Goal: Transaction & Acquisition: Obtain resource

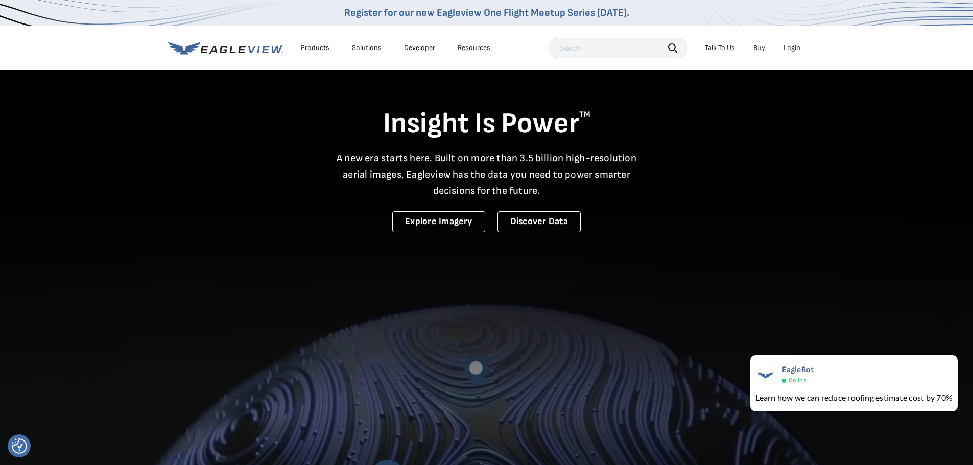
click at [788, 48] on div "Login" at bounding box center [792, 47] width 17 height 9
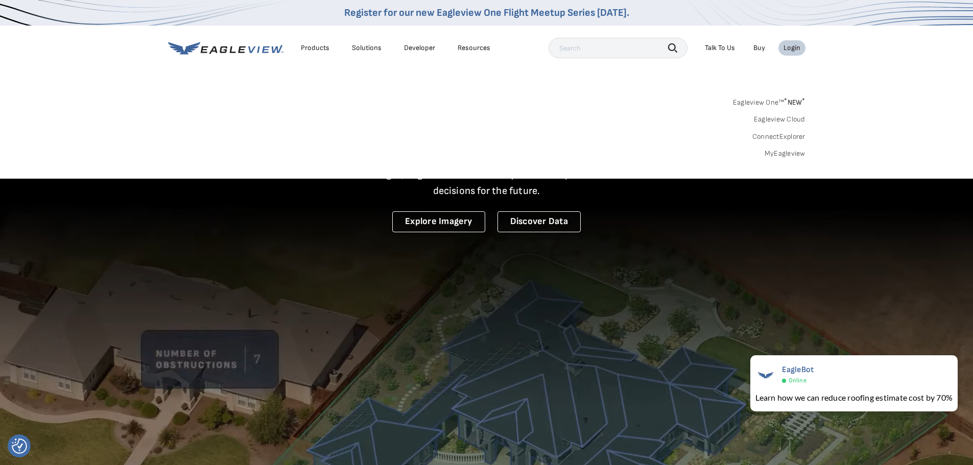
click at [774, 155] on link "MyEagleview" at bounding box center [785, 153] width 41 height 9
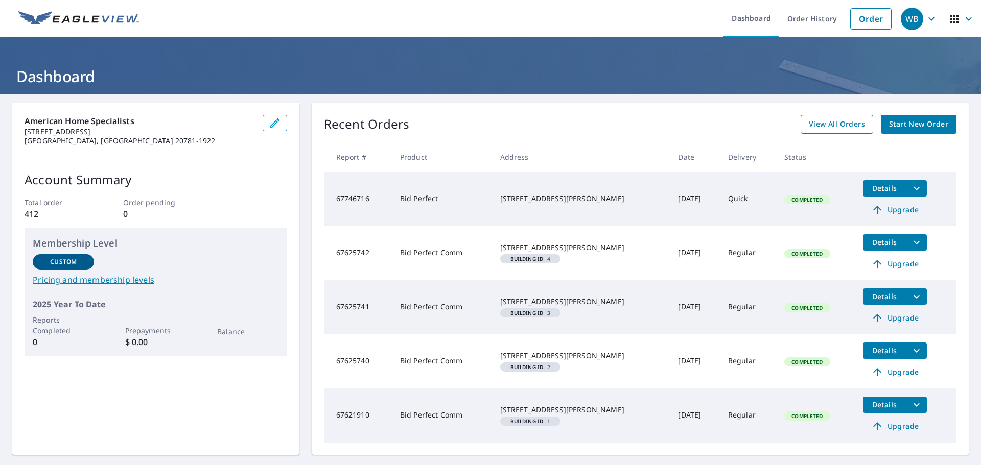
click at [838, 129] on span "View All Orders" at bounding box center [837, 124] width 56 height 13
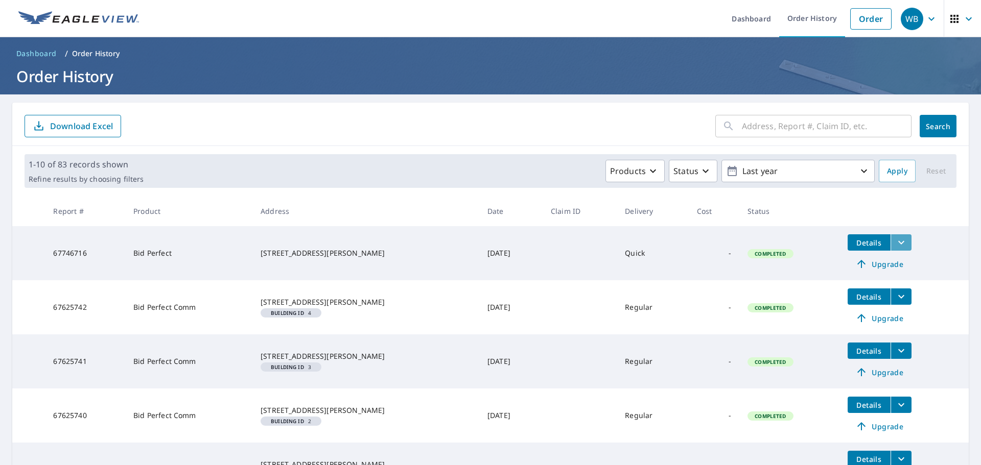
click at [895, 243] on icon "filesDropdownBtn-67746716" at bounding box center [901, 243] width 12 height 12
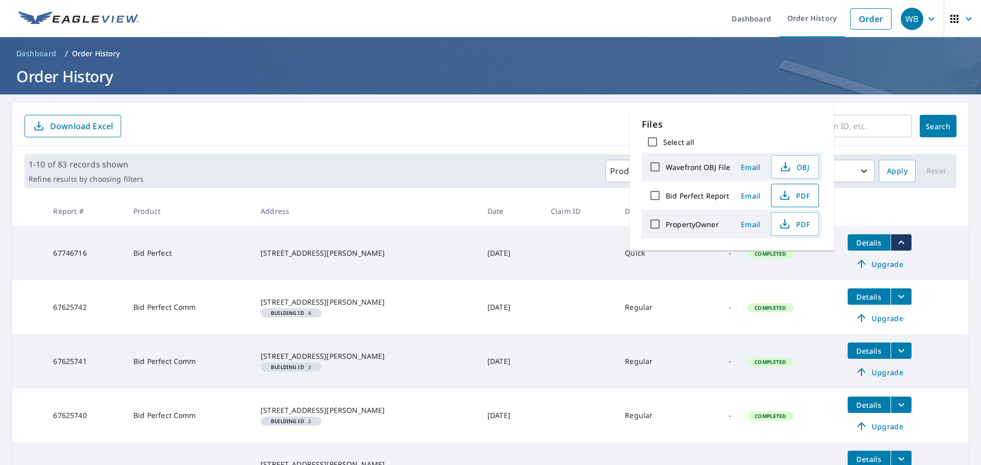
click at [794, 193] on span "PDF" at bounding box center [794, 196] width 33 height 12
click at [570, 75] on h1 "Order History" at bounding box center [490, 76] width 957 height 21
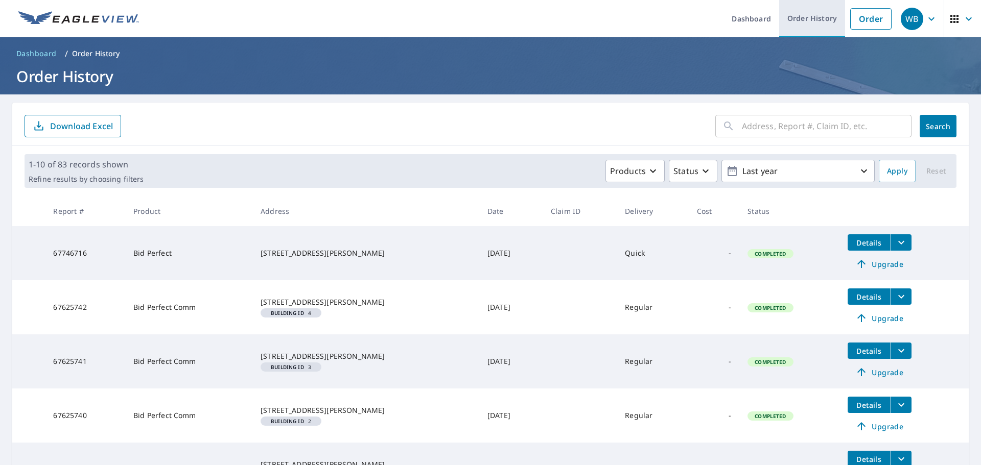
click at [811, 20] on link "Order History" at bounding box center [812, 18] width 66 height 37
